Goal: Entertainment & Leisure: Consume media (video, audio)

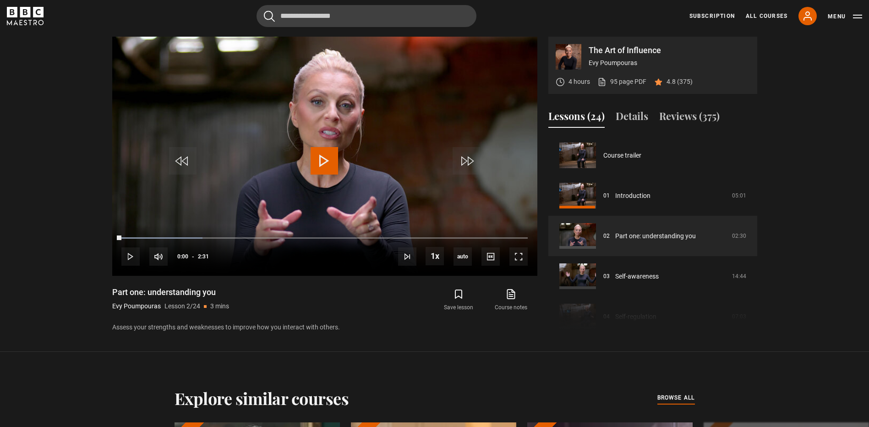
scroll to position [40, 0]
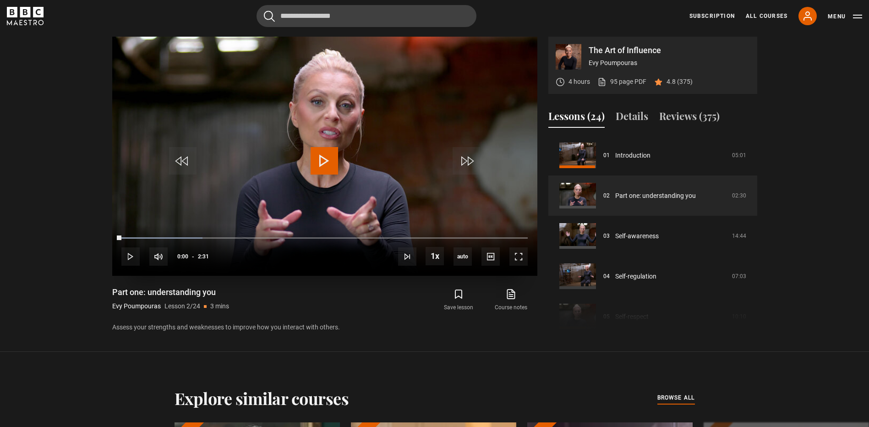
click at [319, 164] on span "Video Player" at bounding box center [324, 160] width 27 height 27
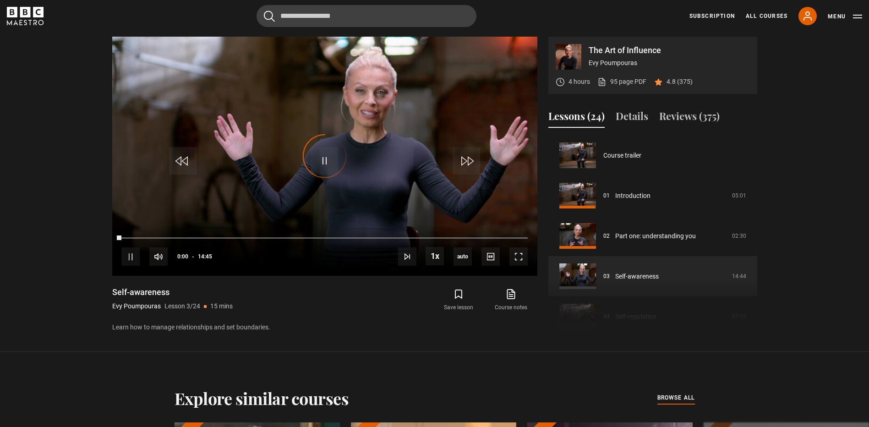
scroll to position [81, 0]
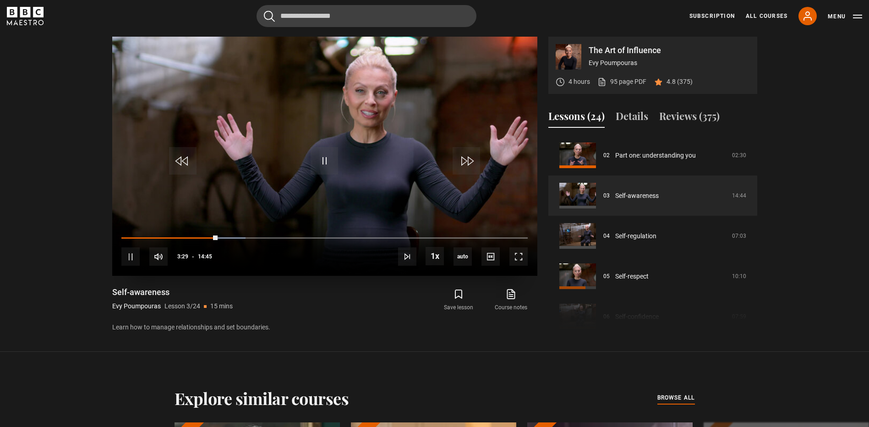
click at [328, 106] on video "Video Player" at bounding box center [324, 156] width 425 height 239
click at [324, 161] on span "Video Player" at bounding box center [324, 160] width 27 height 27
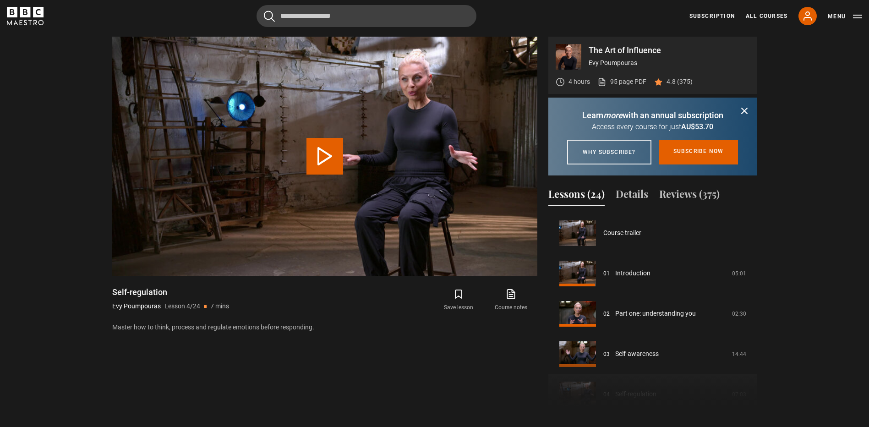
scroll to position [121, 0]
